Goal: Task Accomplishment & Management: Use online tool/utility

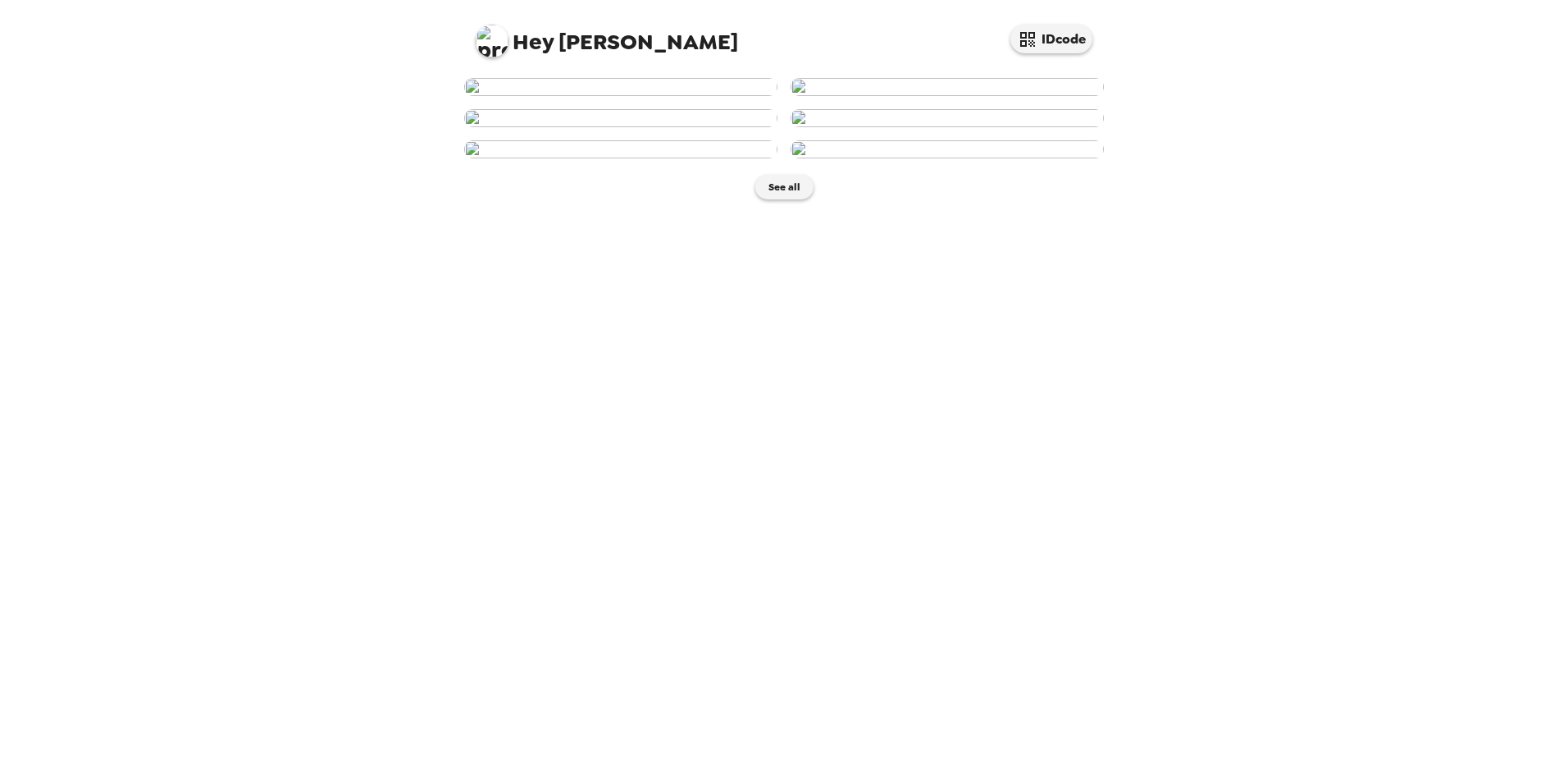
click at [658, 96] on img at bounding box center [620, 86] width 313 height 18
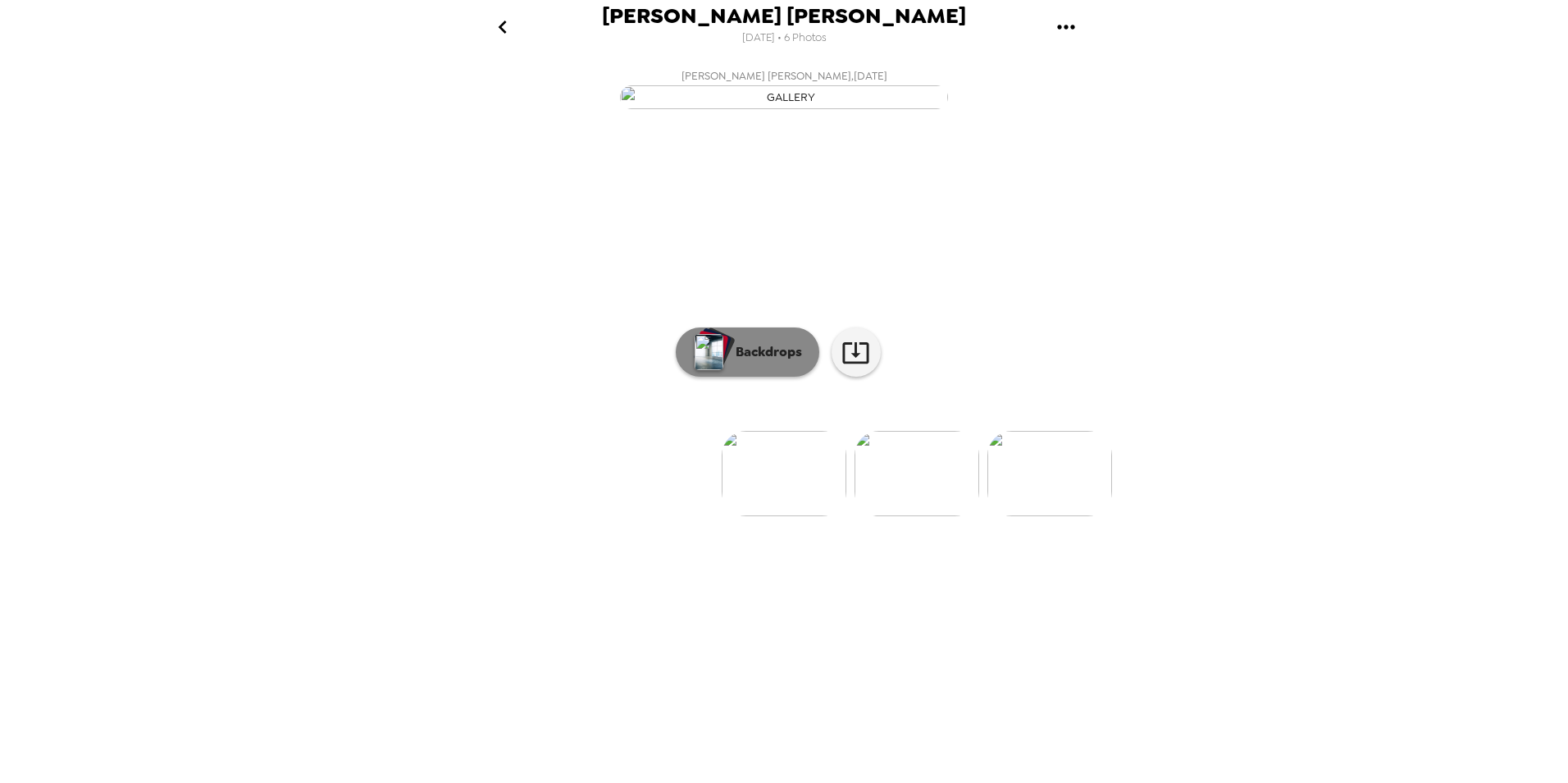
click at [796, 362] on p "Backdrops" at bounding box center [765, 352] width 75 height 19
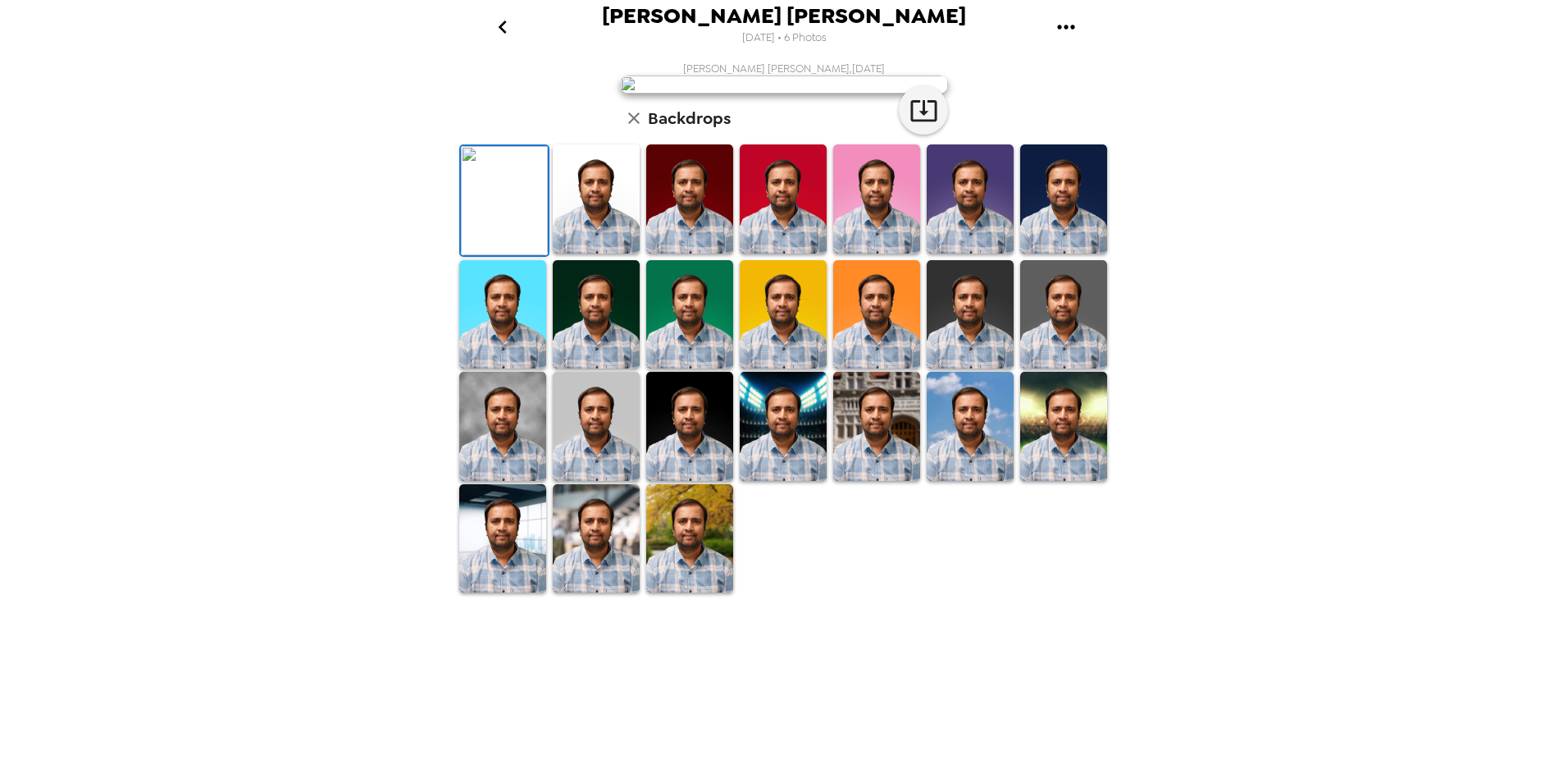
scroll to position [204, 0]
click at [1036, 369] on img at bounding box center [1064, 315] width 87 height 110
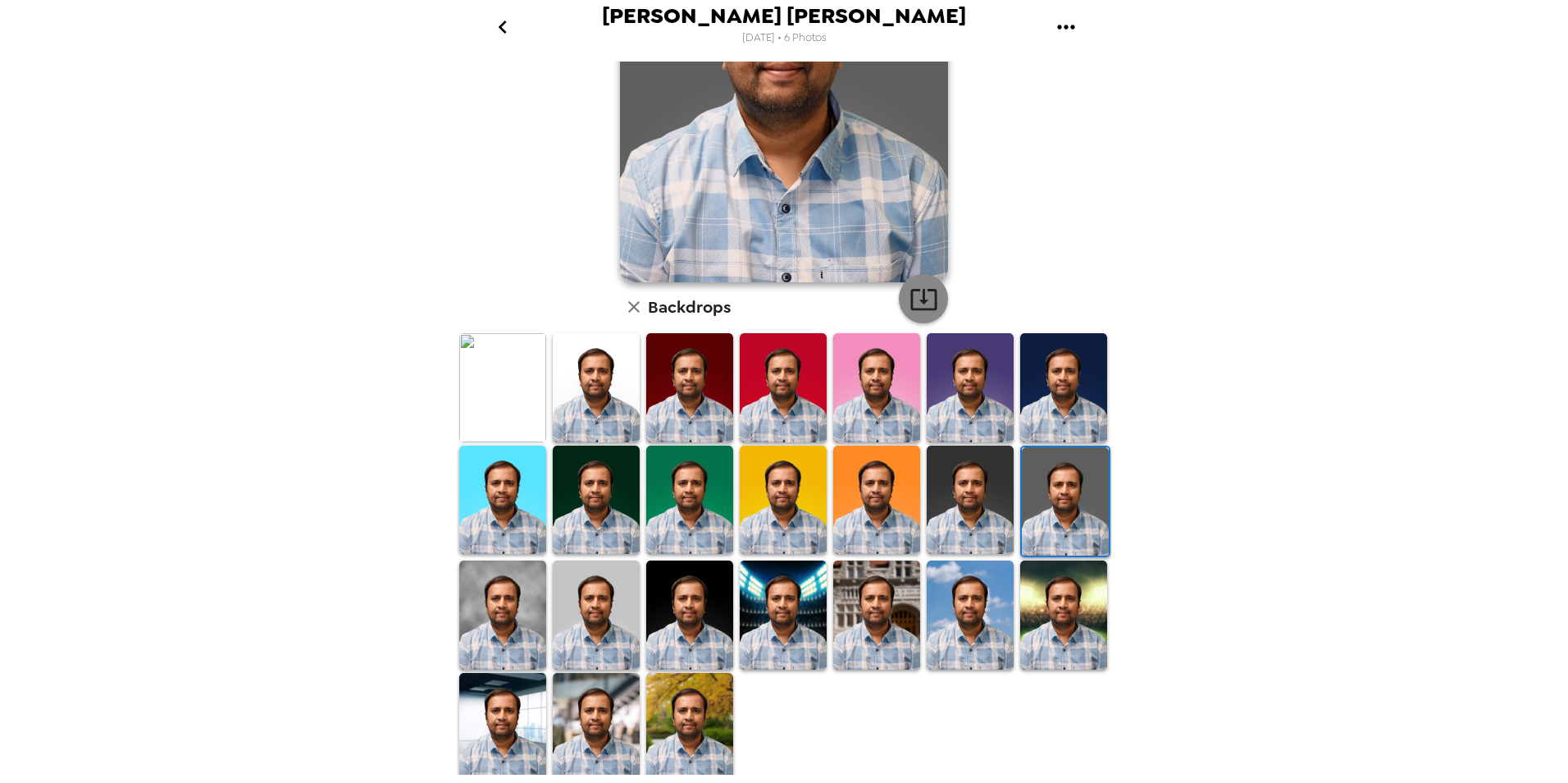
click at [916, 295] on icon "button" at bounding box center [924, 299] width 29 height 29
click at [508, 696] on img at bounding box center [502, 727] width 87 height 110
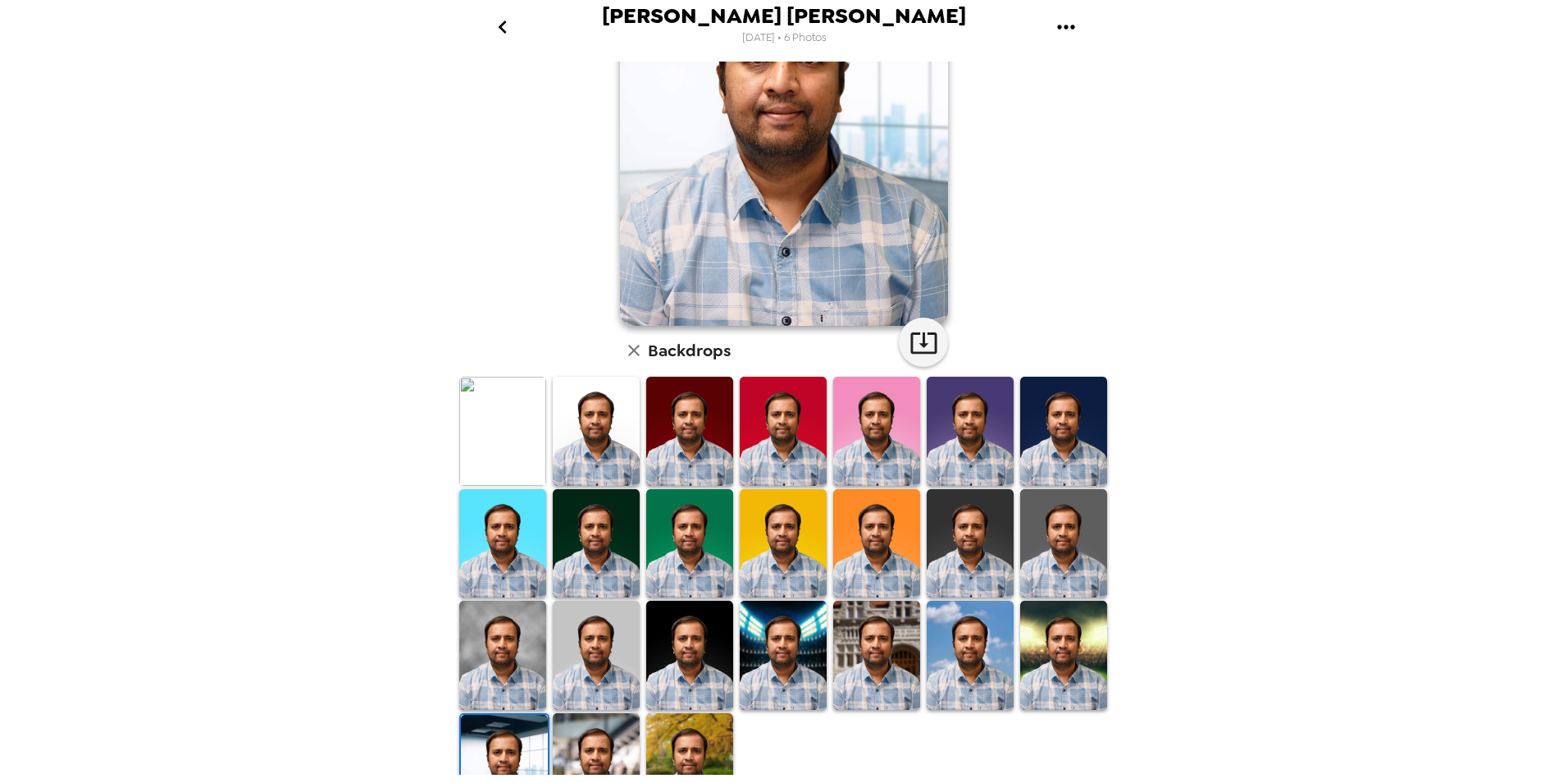
scroll to position [164, 0]
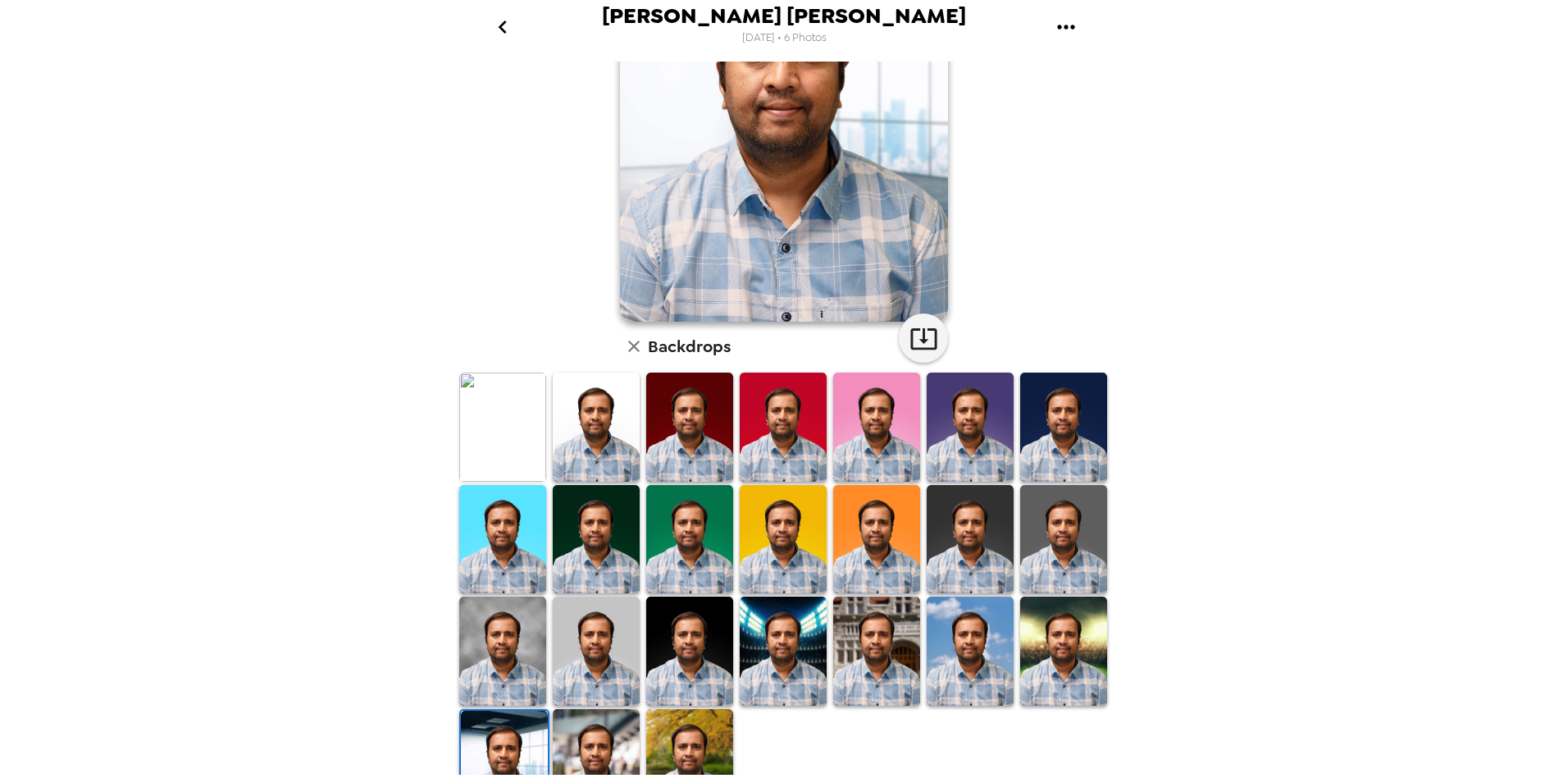
click at [927, 625] on img at bounding box center [970, 651] width 87 height 110
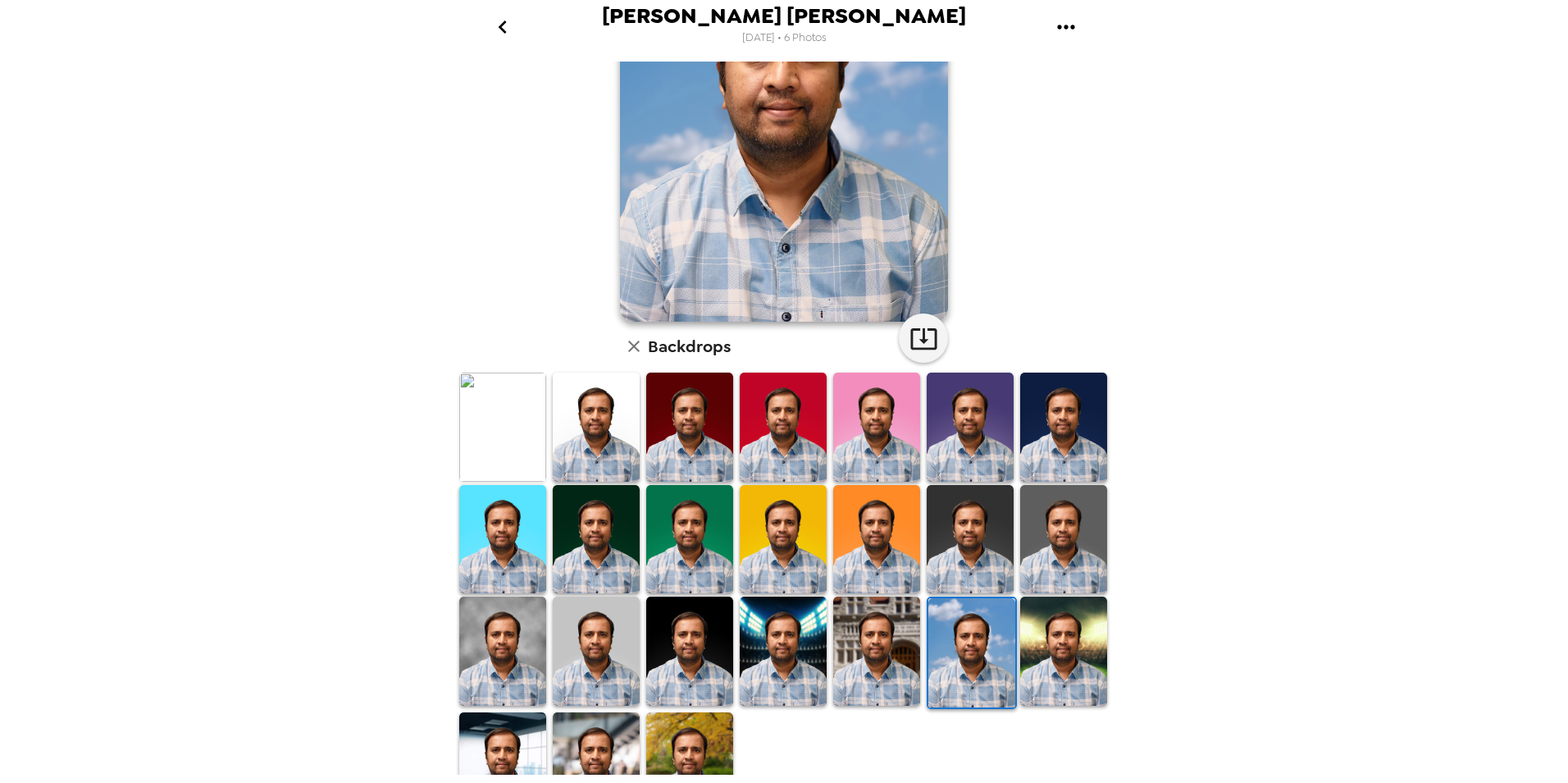
click at [716, 501] on img at bounding box center [689, 540] width 87 height 110
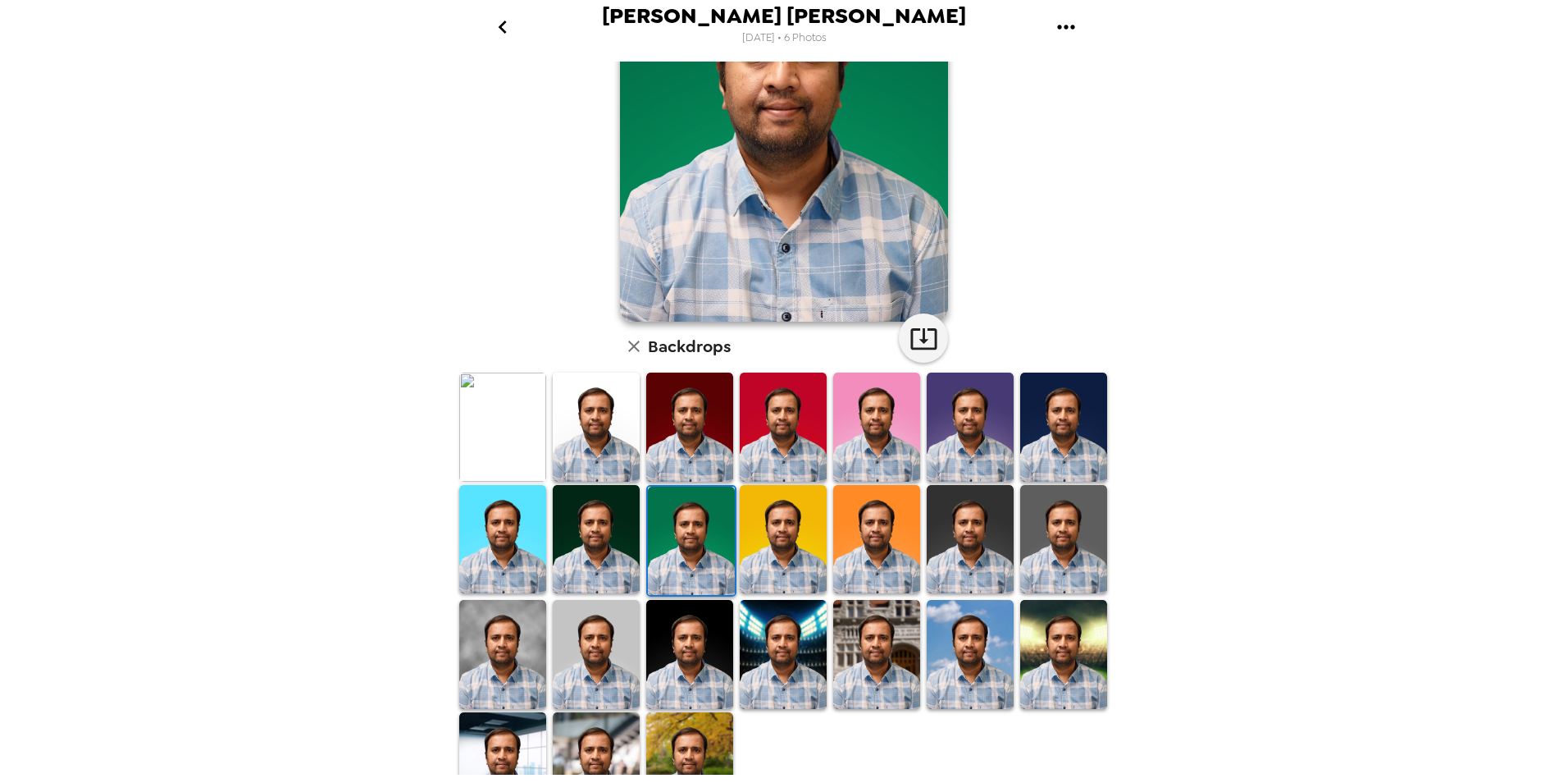
scroll to position [204, 0]
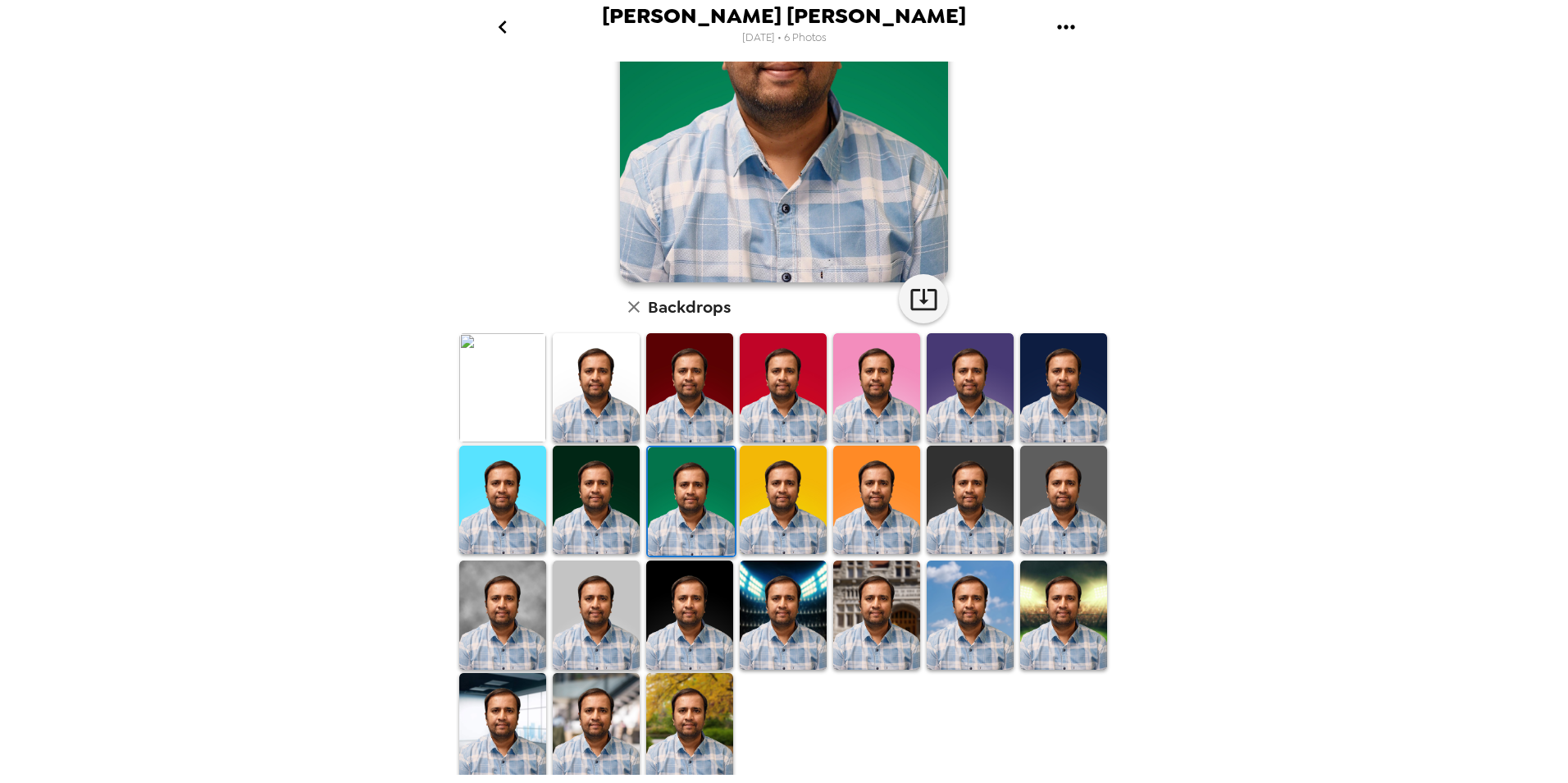
click at [541, 585] on img at bounding box center [502, 615] width 87 height 110
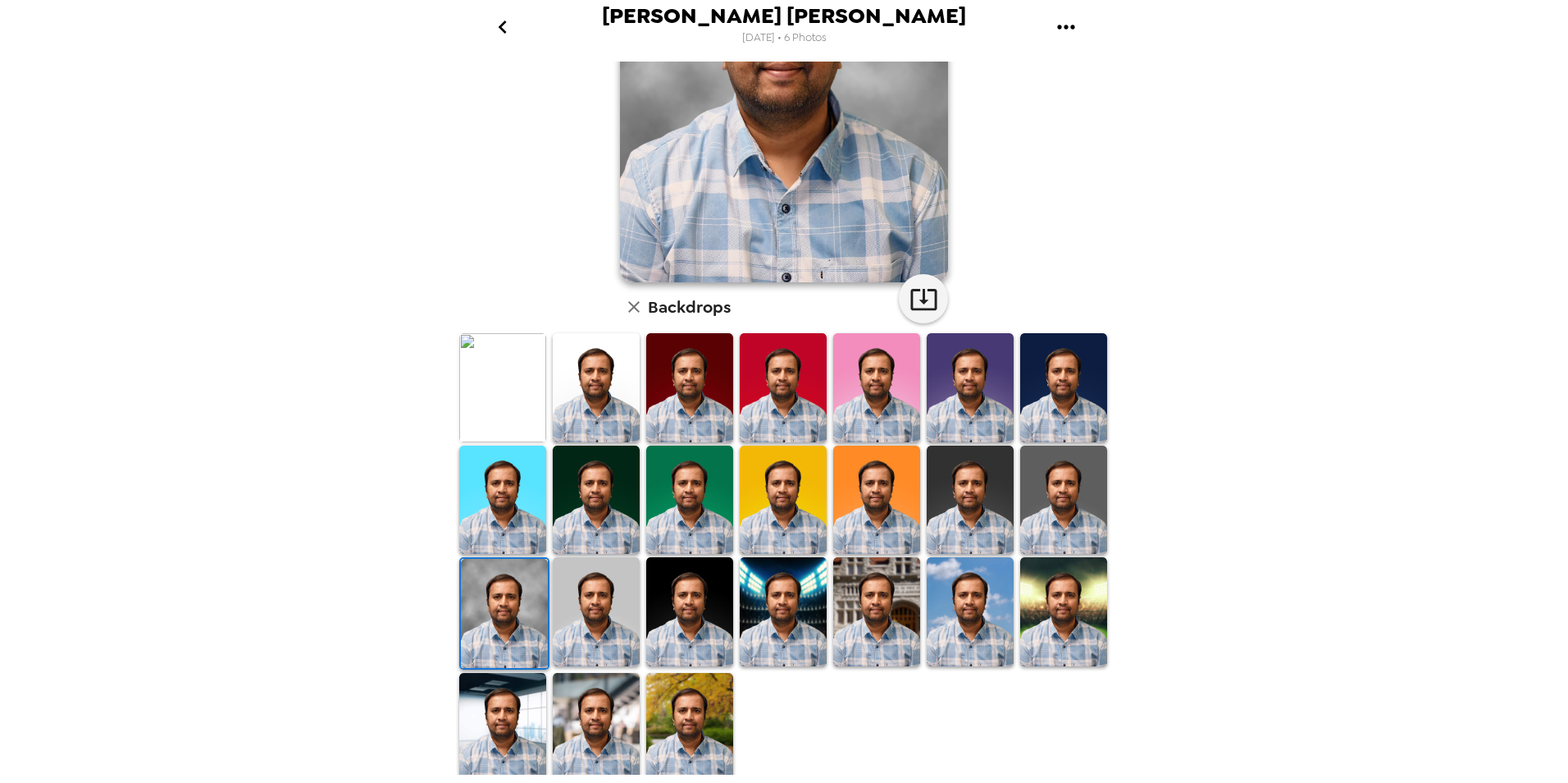
click at [725, 494] on img at bounding box center [689, 501] width 87 height 110
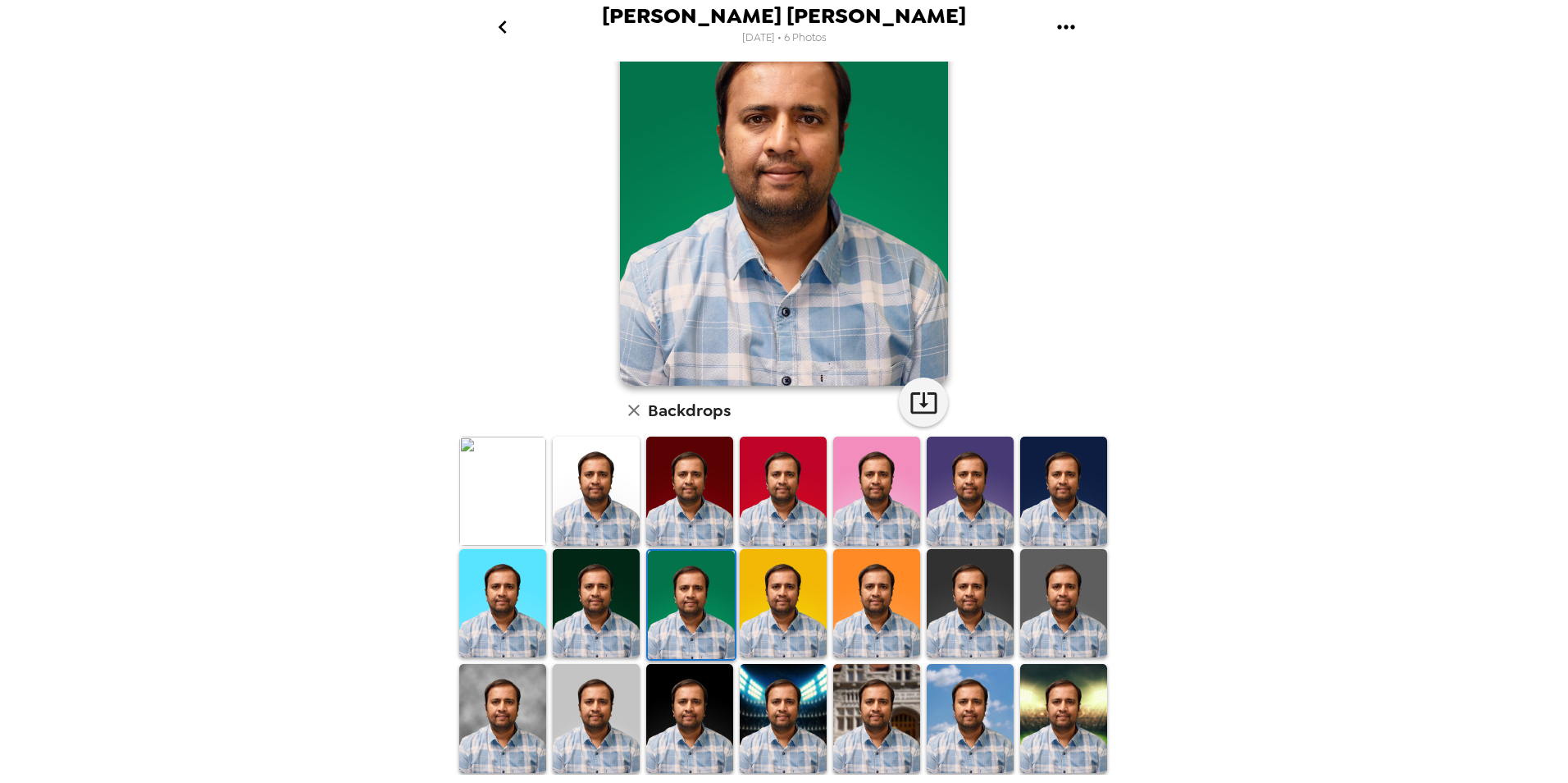
scroll to position [0, 0]
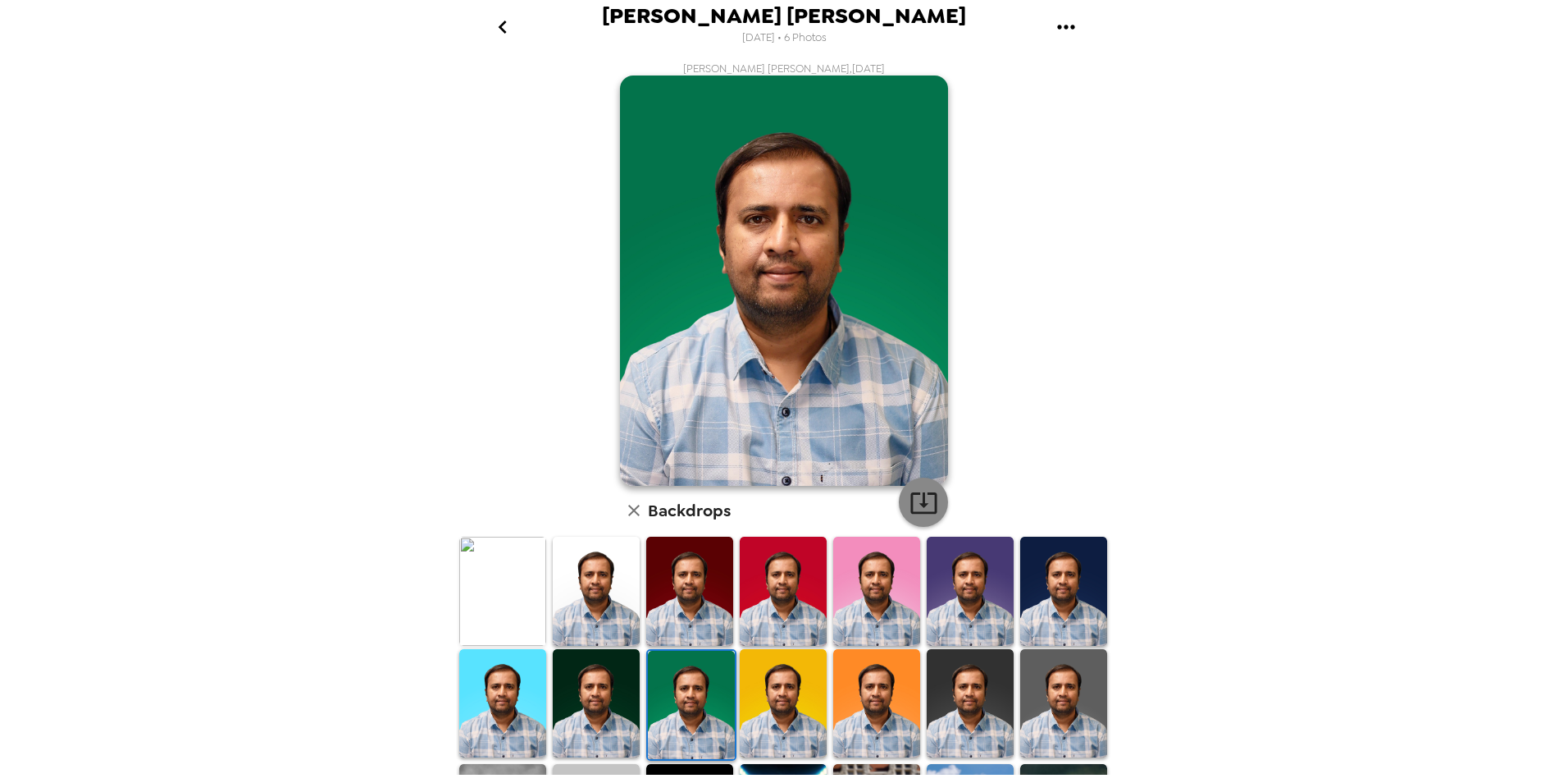
click at [910, 494] on icon "button" at bounding box center [923, 502] width 26 height 21
click at [487, 570] on img at bounding box center [502, 592] width 87 height 110
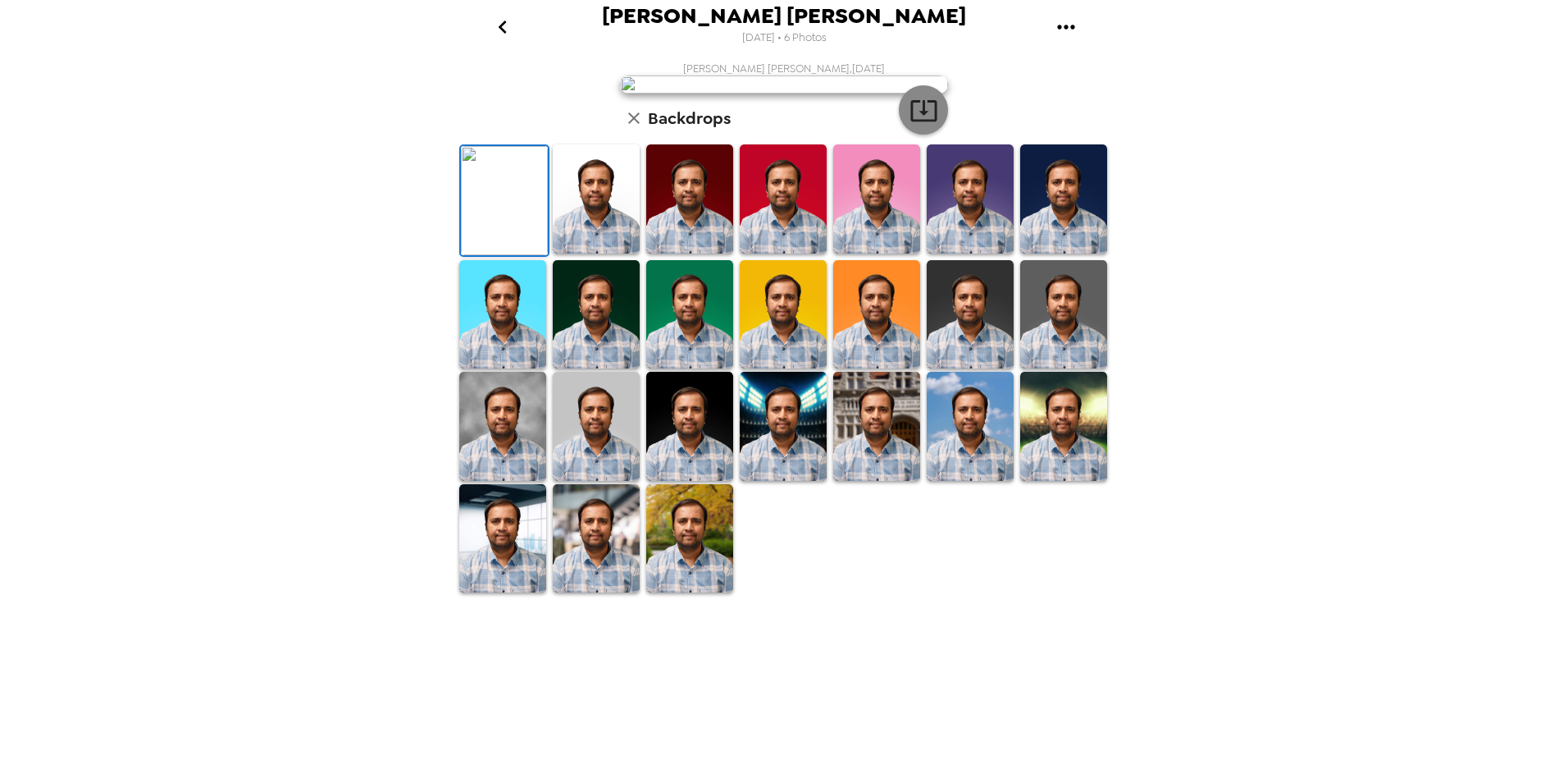
click at [929, 121] on icon "button" at bounding box center [923, 110] width 26 height 21
click at [511, 19] on icon "go back" at bounding box center [502, 27] width 26 height 26
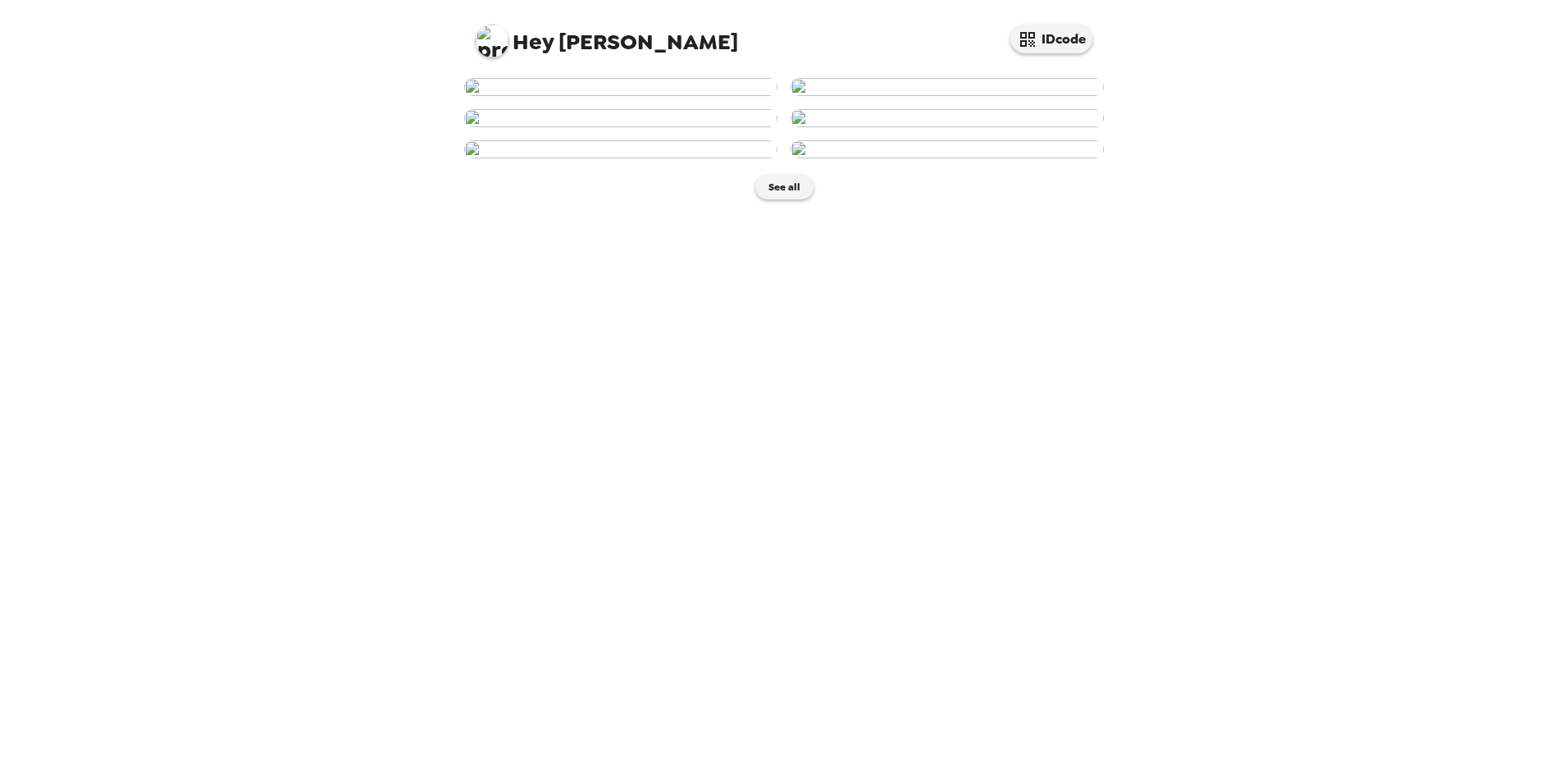
click at [886, 96] on img at bounding box center [947, 86] width 313 height 18
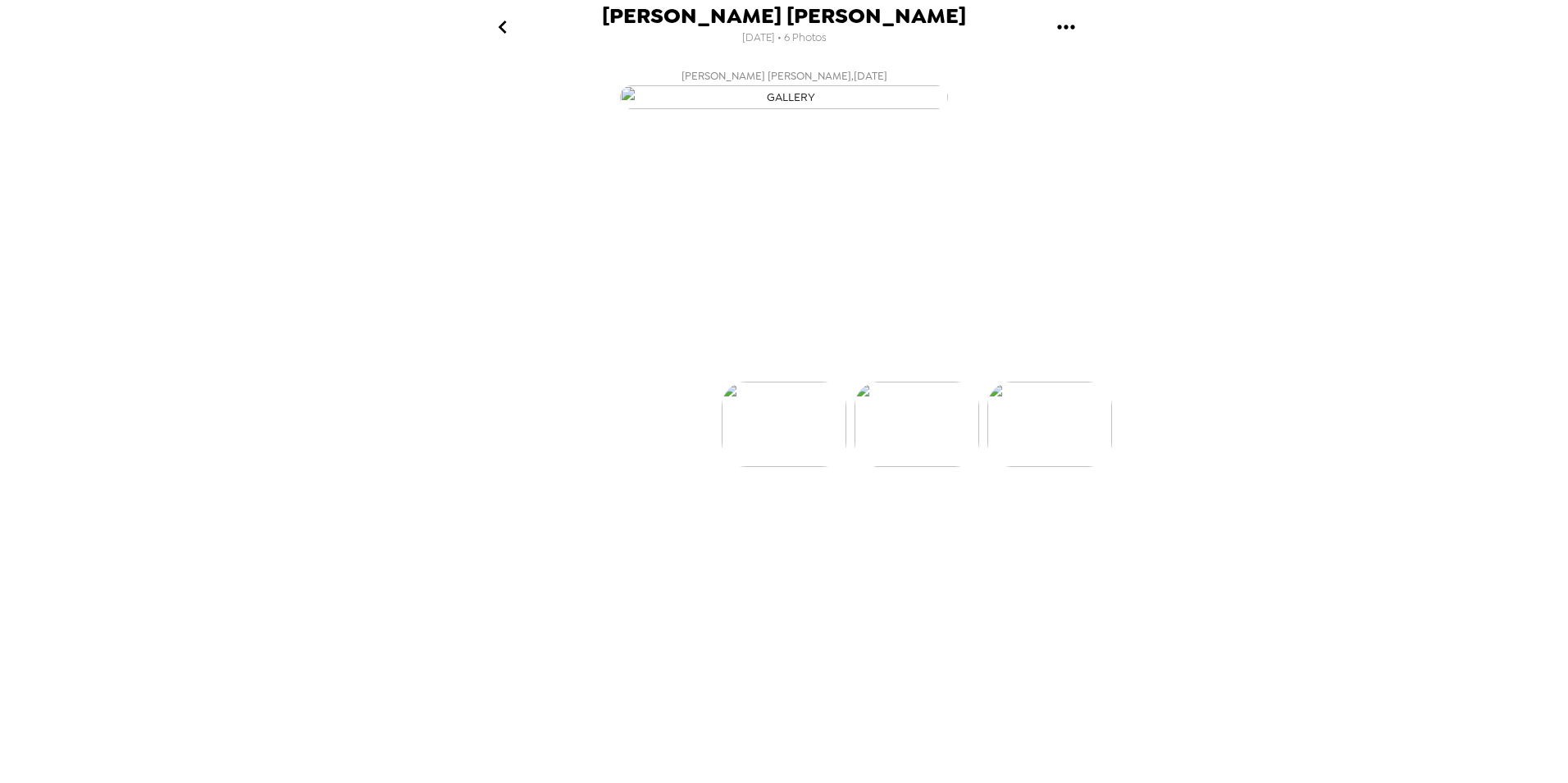
scroll to position [0, 133]
click at [856, 367] on icon at bounding box center [856, 353] width 29 height 29
click at [798, 362] on p "Backdrops" at bounding box center [765, 352] width 75 height 19
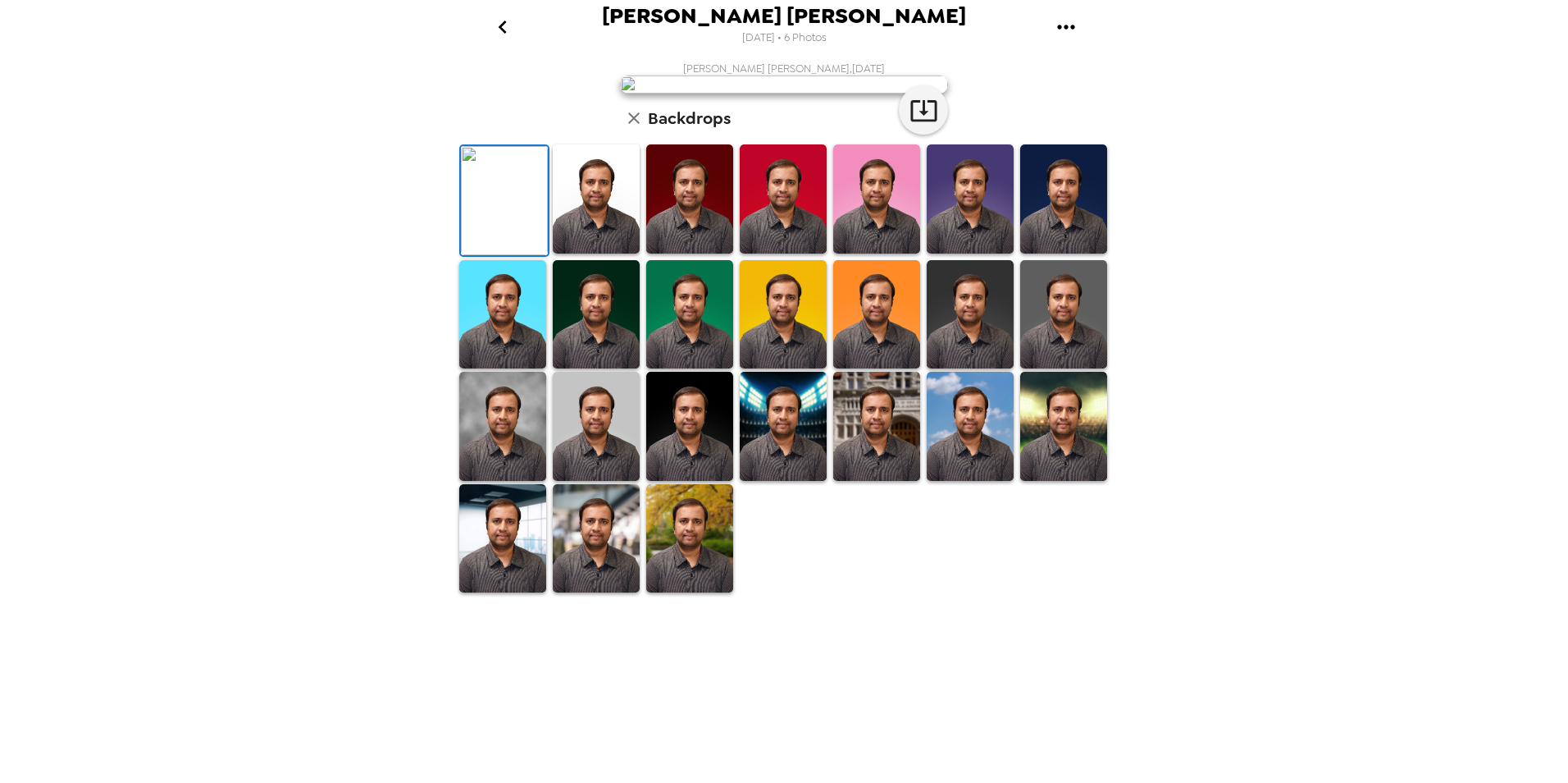
scroll to position [204, 0]
click at [615, 481] on img at bounding box center [596, 427] width 87 height 110
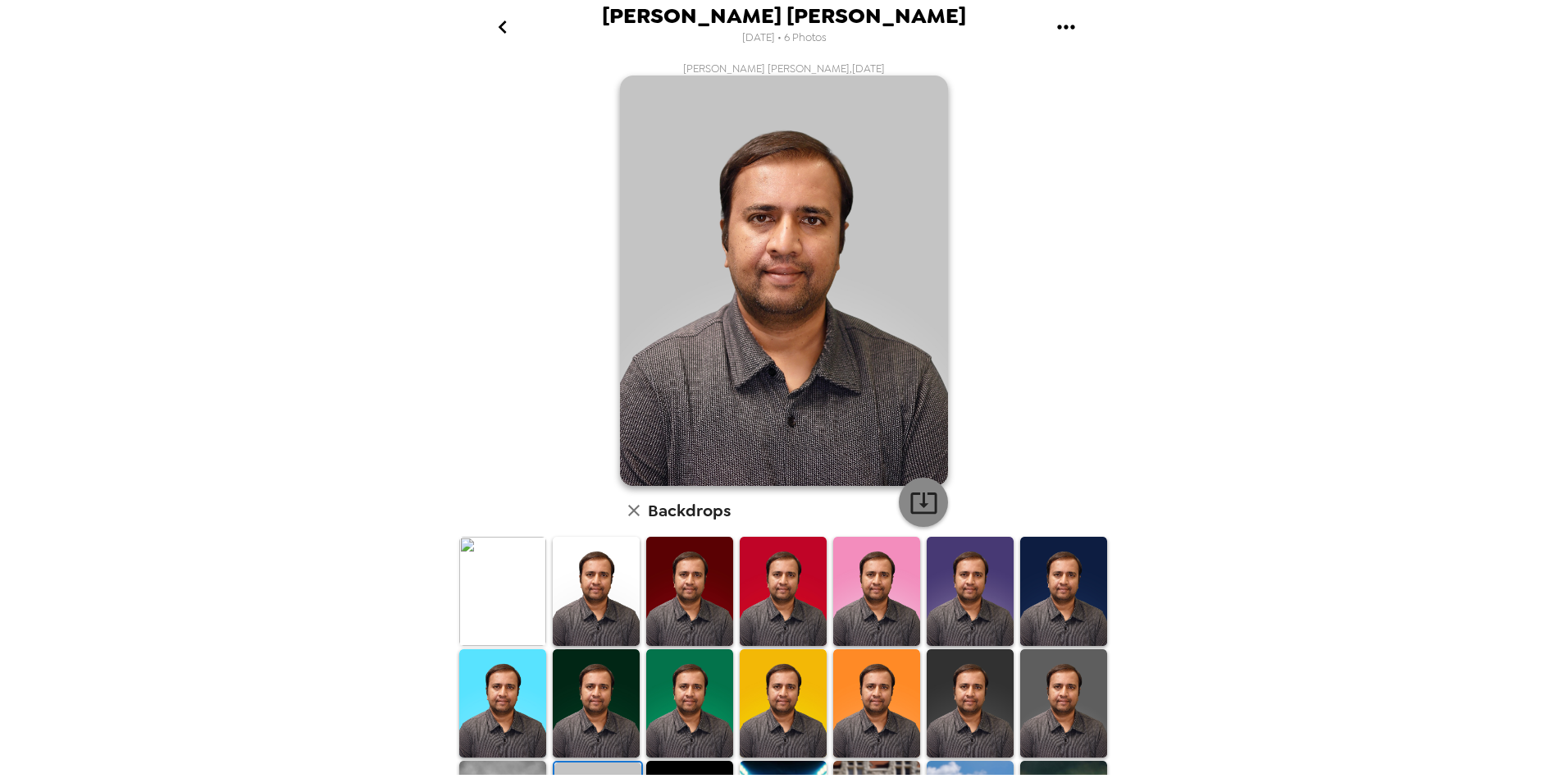
click at [909, 497] on icon "button" at bounding box center [924, 502] width 29 height 29
click at [781, 674] on img at bounding box center [783, 703] width 87 height 109
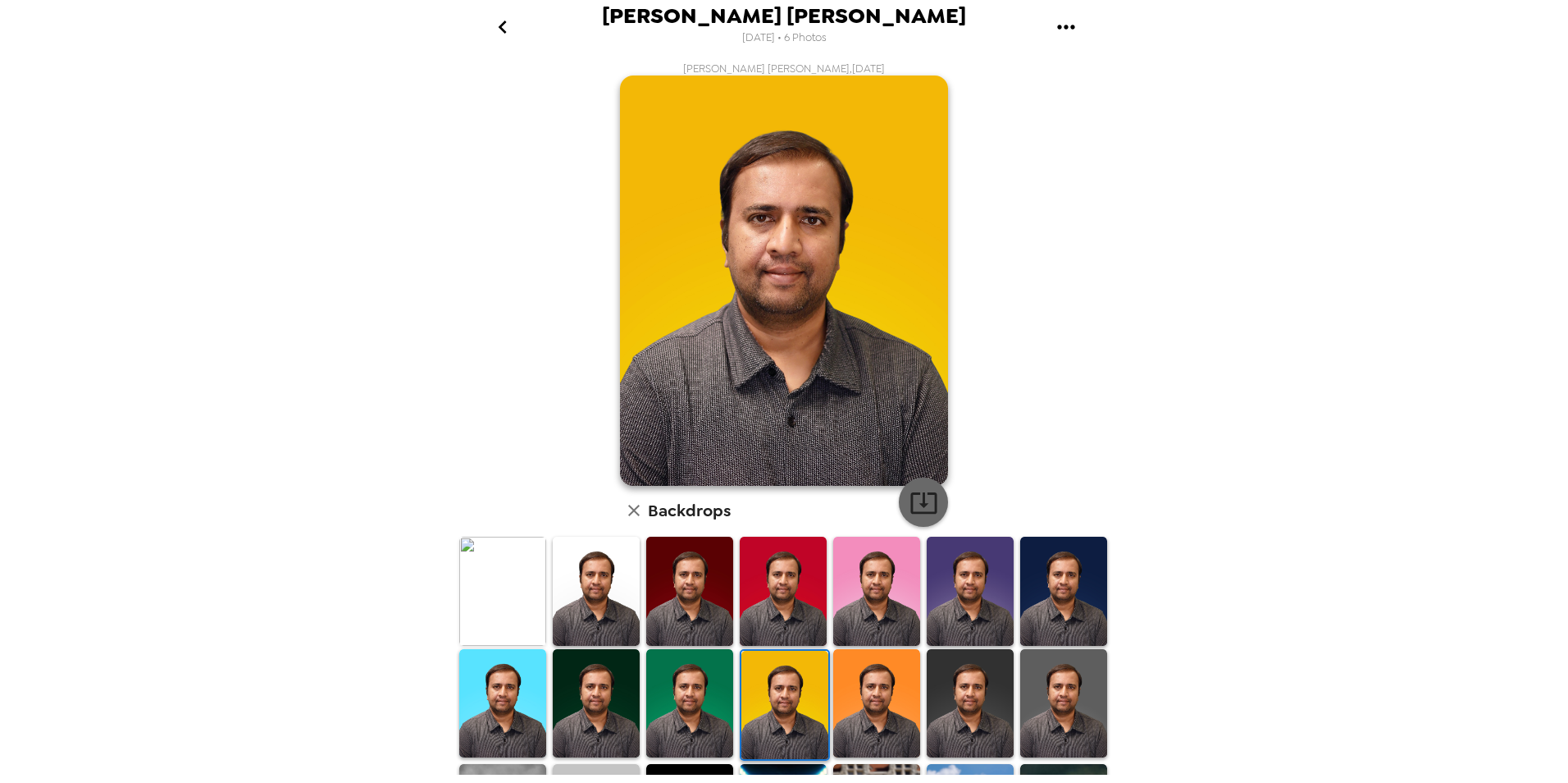
click at [909, 488] on icon "button" at bounding box center [924, 502] width 29 height 29
drag, startPoint x: 883, startPoint y: 693, endPoint x: 894, endPoint y: 682, distance: 15.6
click at [883, 693] on img at bounding box center [877, 703] width 87 height 109
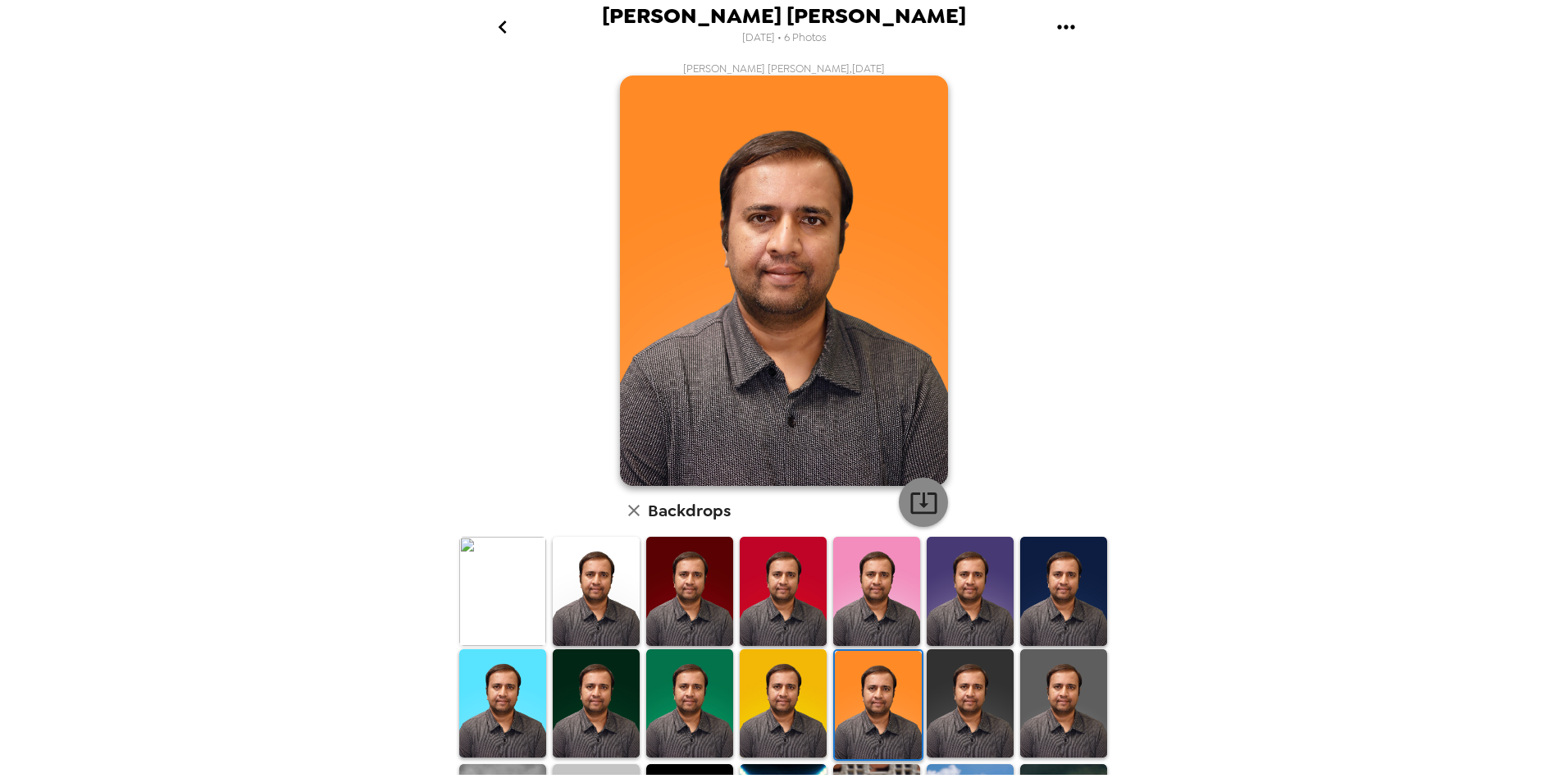
click at [932, 510] on button "button" at bounding box center [923, 502] width 49 height 49
click at [1288, 629] on div "Pradeep Kumar Sanagavarapu 9/26/2025 • 6 Photos Pradeep Kumar Sanagavarapu , 09…" at bounding box center [784, 391] width 1568 height 783
